Goal: Task Accomplishment & Management: Use online tool/utility

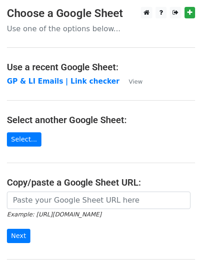
click at [36, 83] on strong "GP & LI Emails | Link checker" at bounding box center [63, 81] width 113 height 8
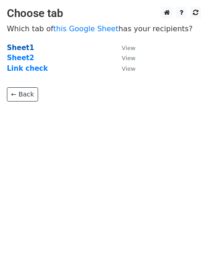
click at [25, 48] on strong "Sheet1" at bounding box center [20, 48] width 27 height 8
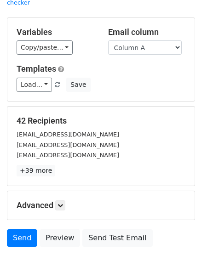
scroll to position [83, 0]
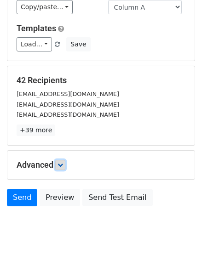
click at [61, 162] on icon at bounding box center [60, 165] width 6 height 6
